Goal: Find contact information: Find contact information

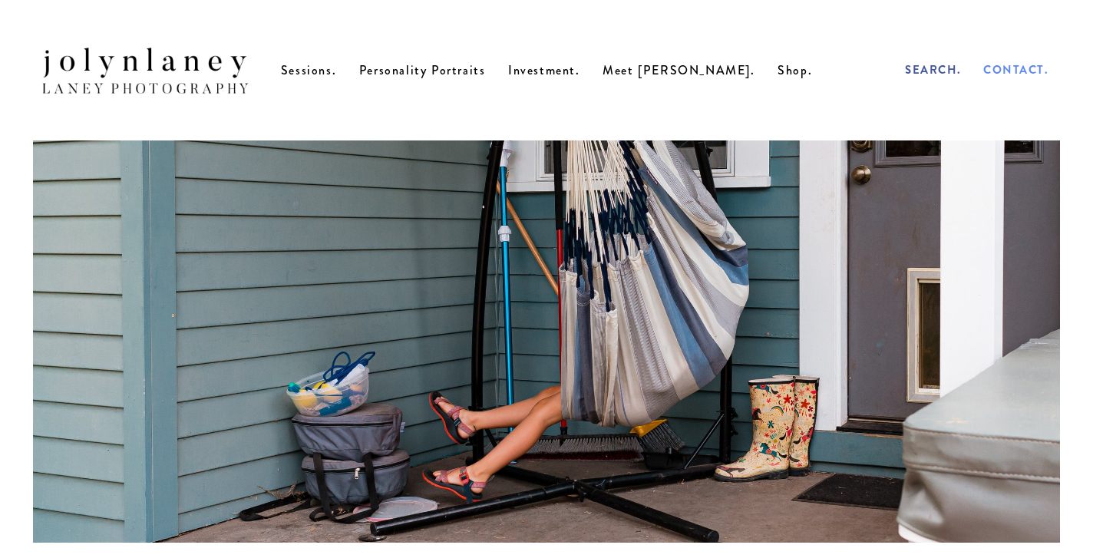
click at [1025, 75] on span "Contact." at bounding box center [1016, 69] width 65 height 17
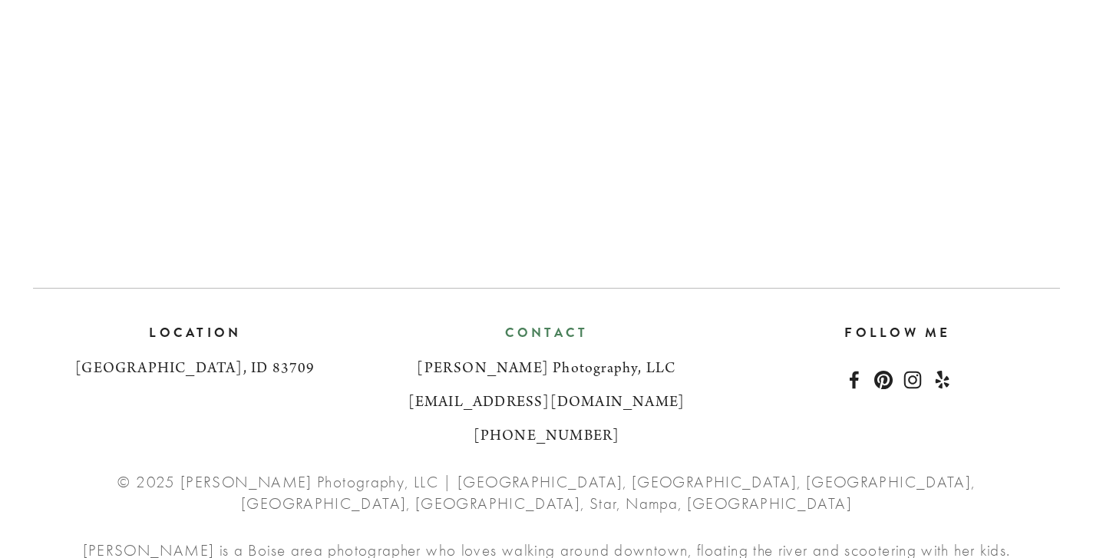
scroll to position [1371, 0]
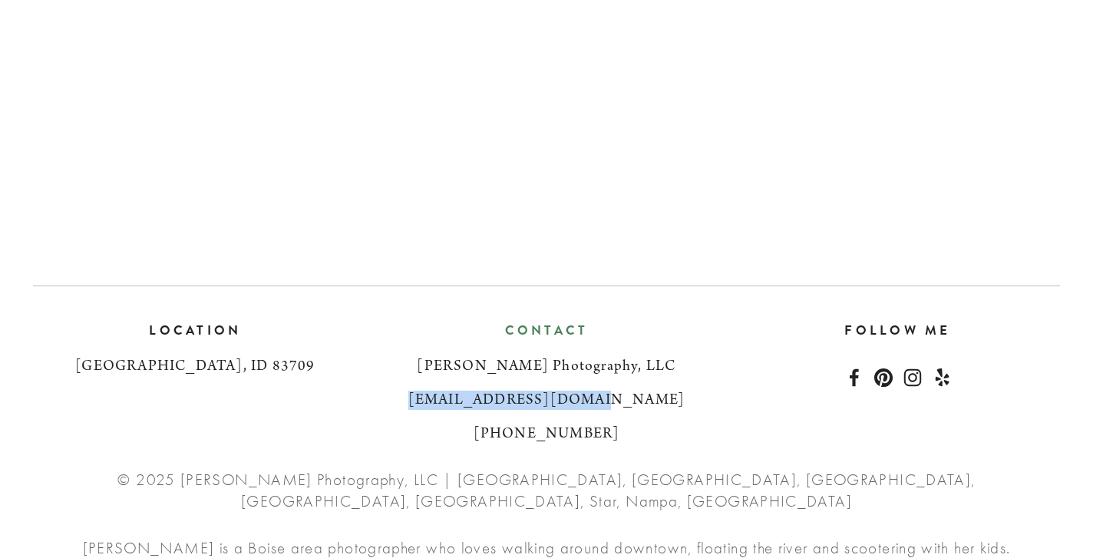
drag, startPoint x: 627, startPoint y: 414, endPoint x: 459, endPoint y: 415, distance: 167.4
click at [459, 410] on h3 "[EMAIL_ADDRESS][DOMAIN_NAME]" at bounding box center [547, 401] width 326 height 18
copy h3 "[EMAIL_ADDRESS][DOMAIN_NAME]"
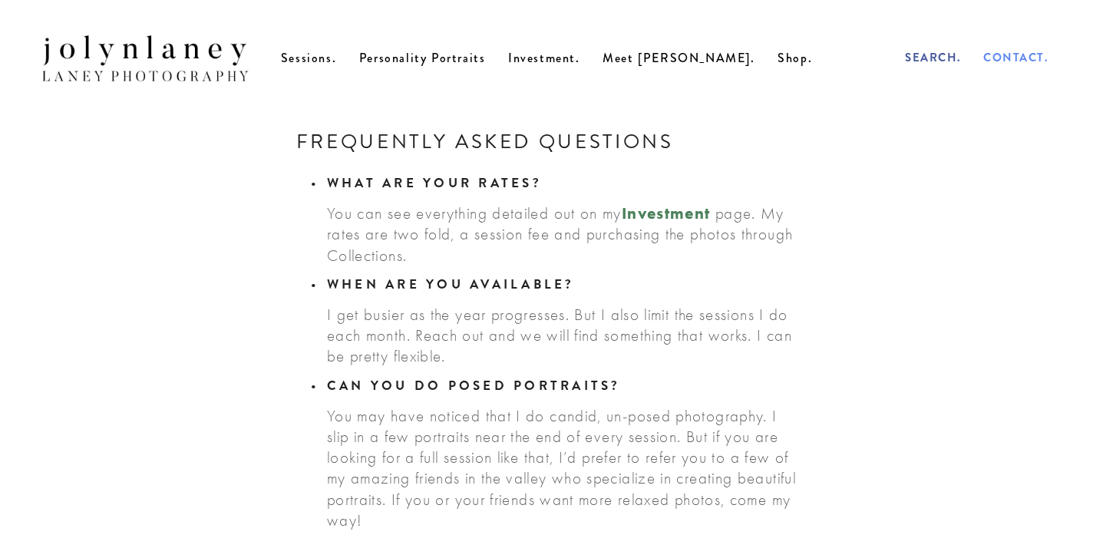
scroll to position [0, 0]
